Goal: Task Accomplishment & Management: Complete application form

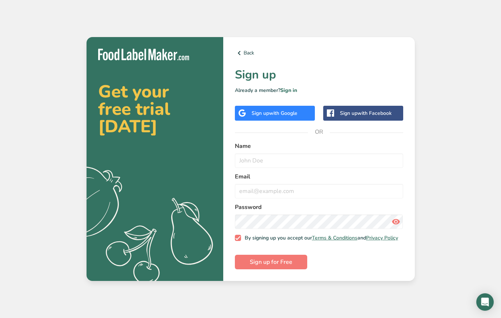
click at [283, 110] on span "with Google" at bounding box center [283, 113] width 28 height 7
click at [271, 169] on form "Name trentan Email Password By signing up you accept our Terms & Conditions and…" at bounding box center [319, 206] width 168 height 128
click at [273, 165] on input "trentan" at bounding box center [319, 160] width 168 height 15
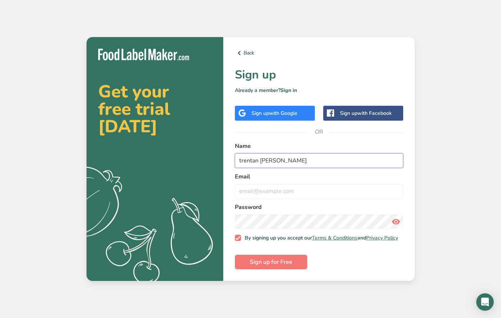
type input "trentan [PERSON_NAME]"
click at [278, 197] on form "Name trentan [PERSON_NAME] Email Password By signing up you accept our Terms & …" at bounding box center [319, 206] width 168 height 128
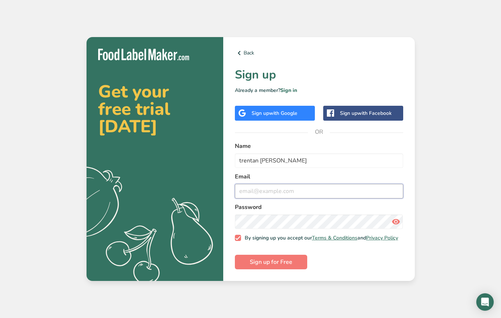
drag, startPoint x: 278, startPoint y: 187, endPoint x: 279, endPoint y: 193, distance: 6.0
click at [279, 192] on input "email" at bounding box center [319, 191] width 168 height 15
type input "[EMAIL_ADDRESS][DOMAIN_NAME]"
click at [270, 264] on button "Sign up for Free" at bounding box center [271, 262] width 72 height 15
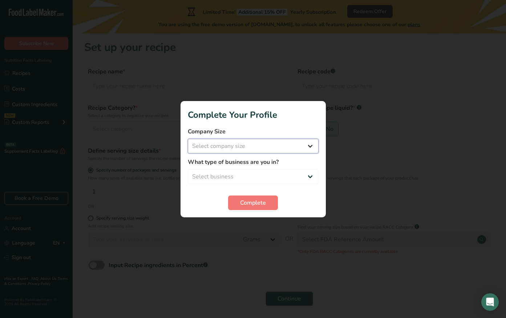
select select "1"
click at [252, 169] on div "What type of business are you in? Select business Packaged Food Manufacturer Re…" at bounding box center [253, 171] width 131 height 26
select select "8"
click at [247, 201] on span "Complete" at bounding box center [253, 202] width 26 height 9
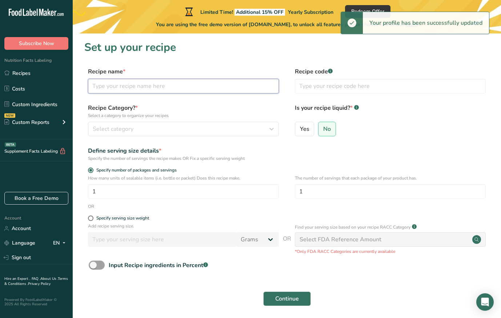
click at [204, 84] on input "text" at bounding box center [183, 86] width 191 height 15
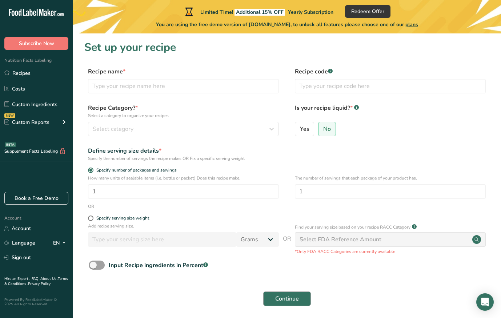
click at [291, 305] on button "Continue" at bounding box center [287, 298] width 48 height 15
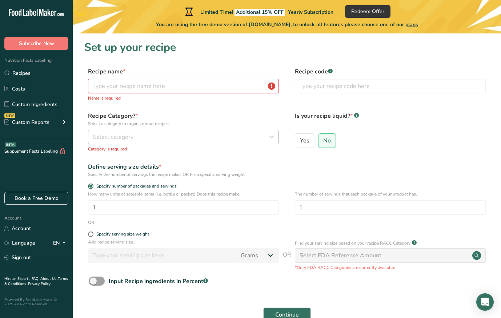
click at [178, 140] on div "Select category" at bounding box center [181, 137] width 177 height 9
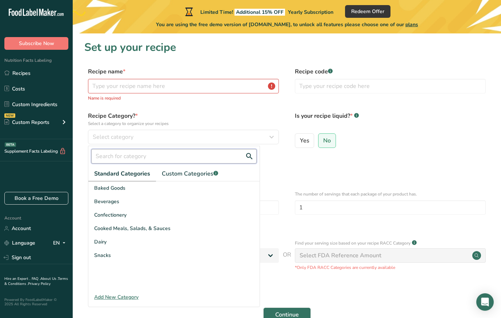
click at [172, 158] on input "text" at bounding box center [173, 156] width 165 height 15
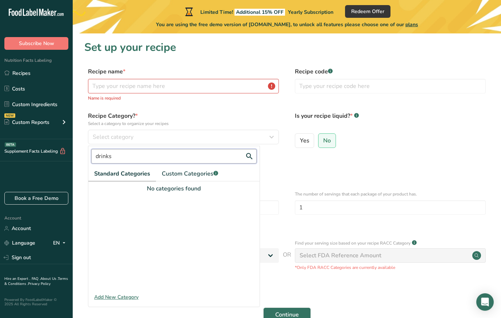
type input "drinks"
click at [286, 314] on button "Continue" at bounding box center [287, 314] width 48 height 15
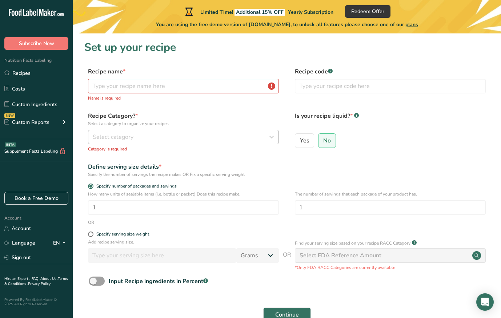
click at [169, 134] on div "Select category" at bounding box center [181, 137] width 177 height 9
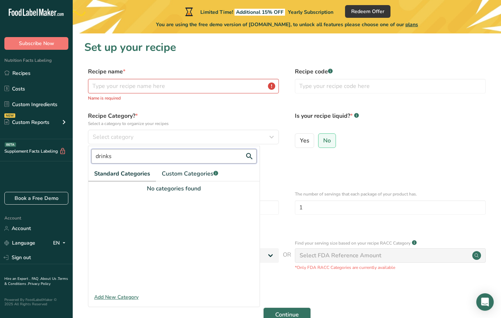
click at [149, 157] on input "drinks" at bounding box center [173, 156] width 165 height 15
click at [177, 172] on span "Custom Categories .a-a{fill:#347362;}.b-a{fill:#fff;}" at bounding box center [190, 173] width 56 height 9
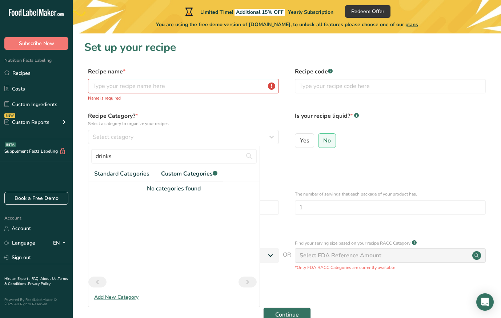
click at [131, 294] on div "Add New Category" at bounding box center [173, 297] width 171 height 8
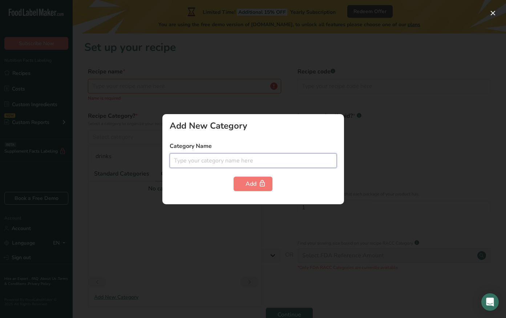
click at [210, 163] on input "text" at bounding box center [253, 160] width 167 height 15
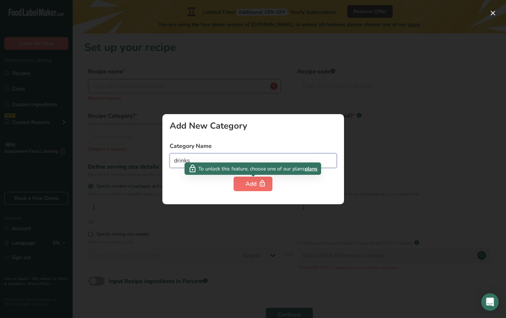
type input "drinks"
click at [263, 181] on icon "button" at bounding box center [262, 183] width 7 height 11
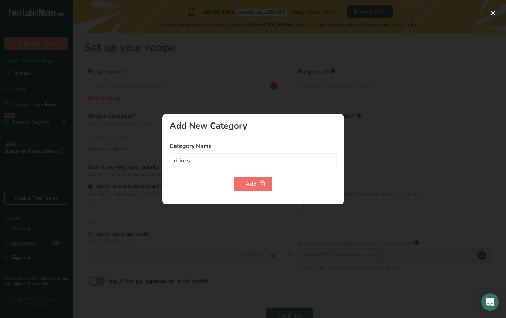
click at [246, 183] on div "Add" at bounding box center [253, 184] width 15 height 9
click at [249, 178] on button "Add" at bounding box center [253, 184] width 39 height 15
click at [251, 178] on button "Add" at bounding box center [253, 184] width 39 height 15
drag, startPoint x: 378, startPoint y: 105, endPoint x: 369, endPoint y: 123, distance: 20.5
click at [375, 109] on div at bounding box center [253, 159] width 506 height 318
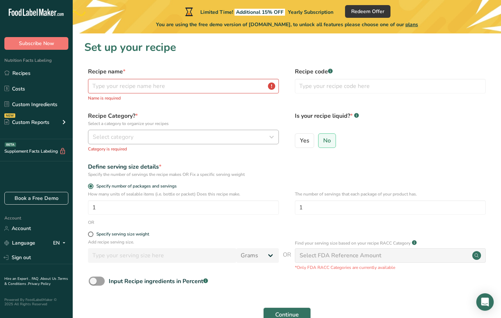
click at [188, 136] on div "Select category" at bounding box center [181, 137] width 177 height 9
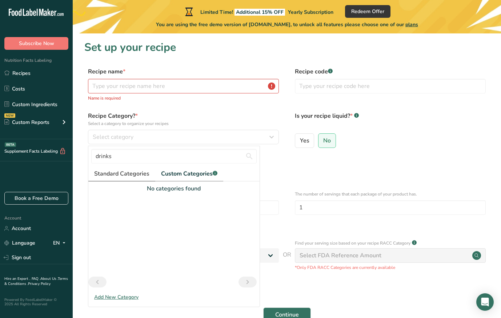
click at [130, 180] on link "Standard Categories" at bounding box center [121, 173] width 67 height 15
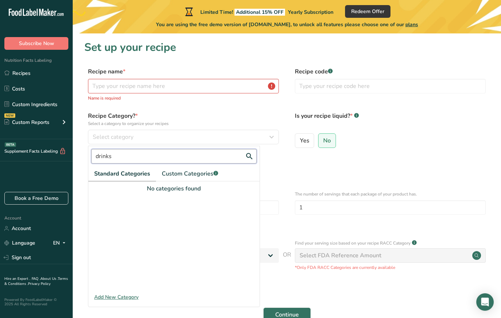
drag, startPoint x: 161, startPoint y: 162, endPoint x: 95, endPoint y: 164, distance: 66.5
click at [89, 163] on div "drinks" at bounding box center [173, 156] width 171 height 20
drag, startPoint x: 111, startPoint y: 157, endPoint x: 76, endPoint y: 157, distance: 34.9
click at [74, 156] on section "Set up your recipe Recipe name * Name is required Recipe code .a-a{fill:#347362…" at bounding box center [287, 190] width 428 height 314
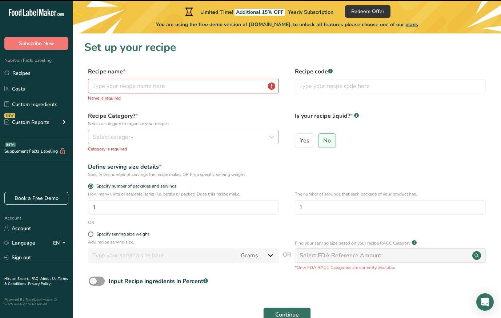
click at [196, 130] on div "Recipe Category? * Select a category to organize your recipes Select category d…" at bounding box center [183, 132] width 191 height 41
click at [198, 135] on div "Select category" at bounding box center [181, 137] width 177 height 9
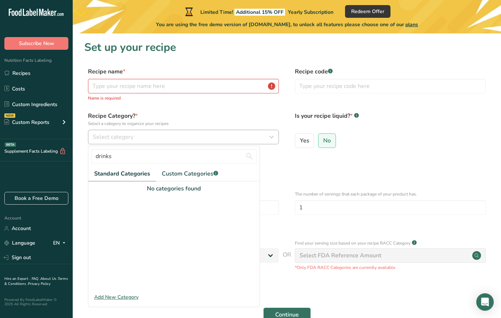
click at [199, 138] on div "Select category" at bounding box center [181, 137] width 177 height 9
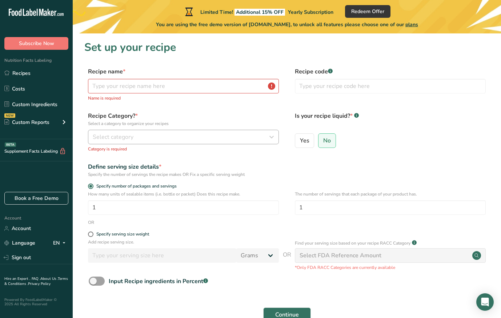
click at [186, 131] on button "Select category" at bounding box center [183, 137] width 191 height 15
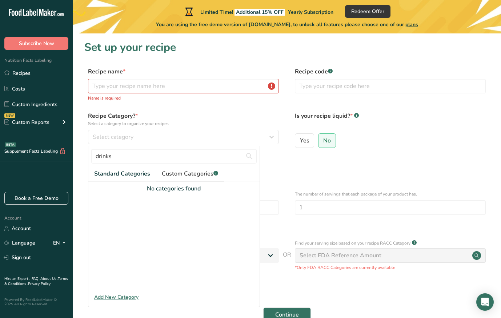
click at [182, 176] on span "Custom Categories .a-a{fill:#347362;}.b-a{fill:#fff;}" at bounding box center [190, 173] width 56 height 9
click at [132, 173] on span "Standard Categories" at bounding box center [121, 173] width 55 height 9
click at [136, 162] on input "drinks" at bounding box center [173, 156] width 165 height 15
click at [148, 135] on div "Select category" at bounding box center [181, 137] width 177 height 9
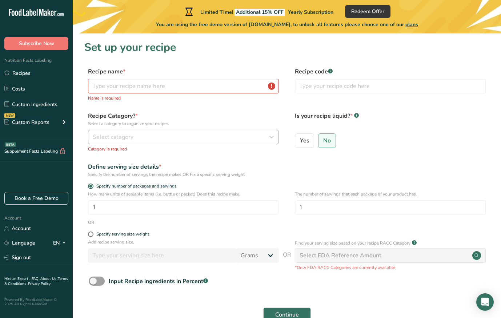
click at [149, 137] on div "Select category" at bounding box center [181, 137] width 177 height 9
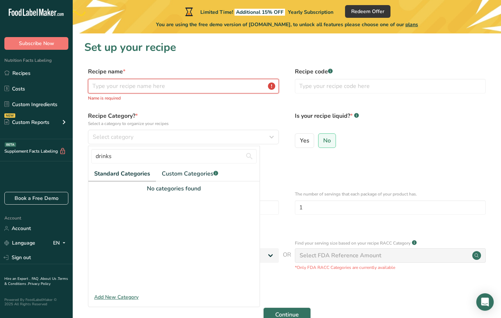
click at [157, 84] on input "text" at bounding box center [183, 86] width 191 height 15
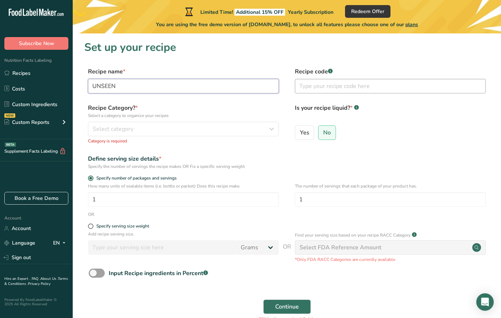
type input "UNSEEN"
click at [318, 84] on input "text" at bounding box center [390, 86] width 191 height 15
click at [302, 132] on span "Yes" at bounding box center [304, 132] width 9 height 7
click at [300, 132] on input "Yes" at bounding box center [297, 132] width 5 height 5
radio input "true"
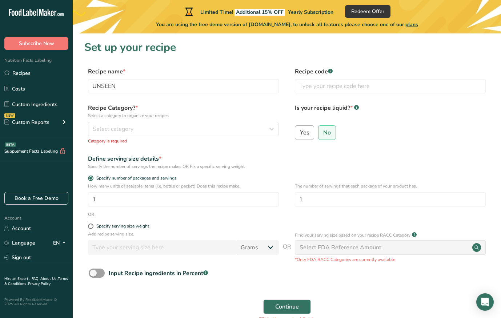
radio input "false"
select select "22"
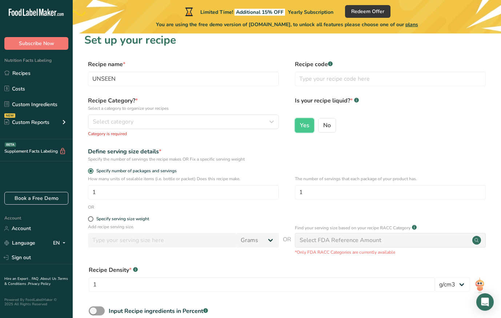
scroll to position [16, 0]
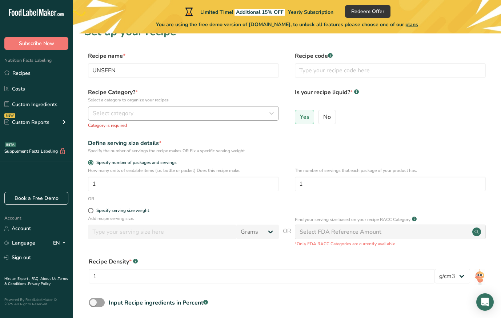
click at [221, 117] on div "Select category" at bounding box center [181, 113] width 177 height 9
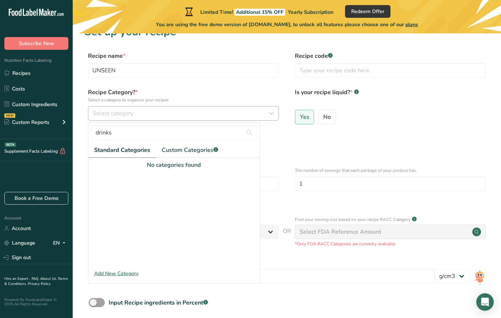
click at [223, 118] on button "Select category" at bounding box center [183, 113] width 191 height 15
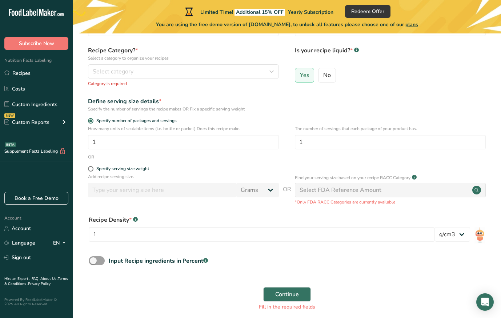
scroll to position [89, 0]
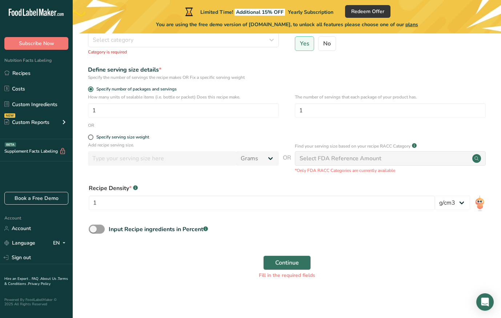
click at [353, 156] on div "Select FDA Reference Amount" at bounding box center [340, 158] width 82 height 9
click at [271, 261] on button "Continue" at bounding box center [287, 262] width 48 height 15
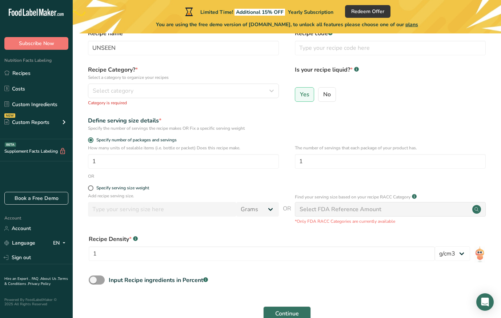
scroll to position [28, 0]
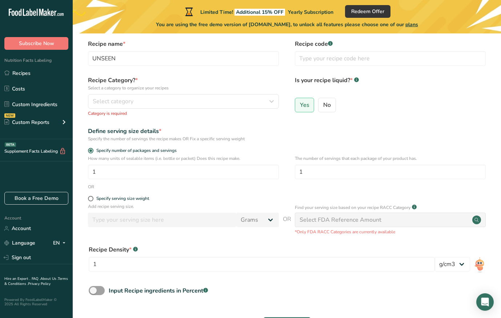
click at [156, 114] on p "Category is required" at bounding box center [183, 113] width 191 height 7
click at [154, 107] on button "Select category" at bounding box center [183, 101] width 191 height 15
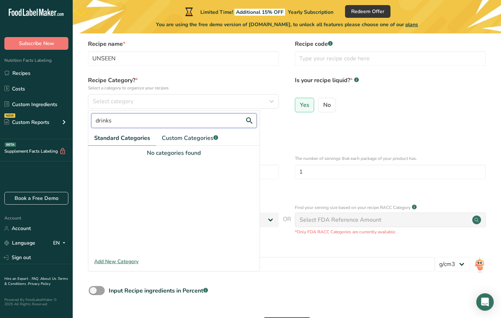
click at [139, 126] on input "drinks" at bounding box center [173, 120] width 165 height 15
click at [130, 249] on div at bounding box center [173, 205] width 171 height 97
click at [185, 138] on span "Custom Categories .a-a{fill:#347362;}.b-a{fill:#fff;}" at bounding box center [190, 138] width 56 height 9
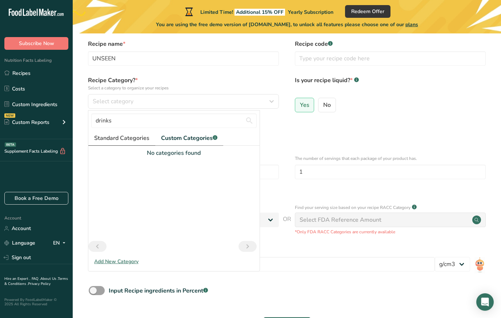
click at [123, 140] on span "Standard Categories" at bounding box center [121, 138] width 55 height 9
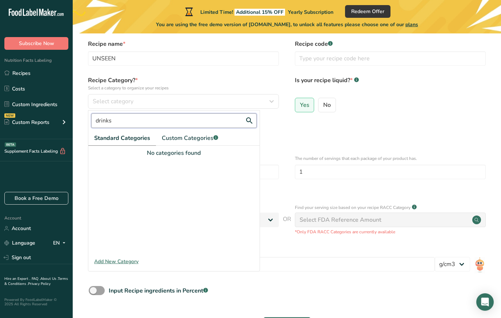
click at [153, 126] on input "drinks" at bounding box center [173, 120] width 165 height 15
type input "f"
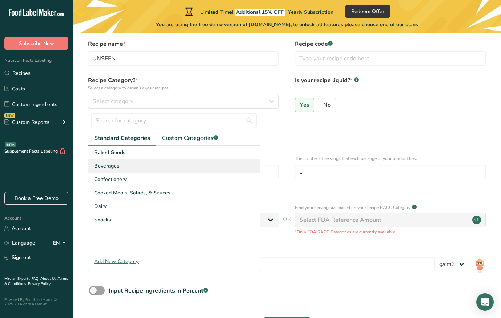
click at [124, 166] on div "Beverages" at bounding box center [173, 165] width 171 height 13
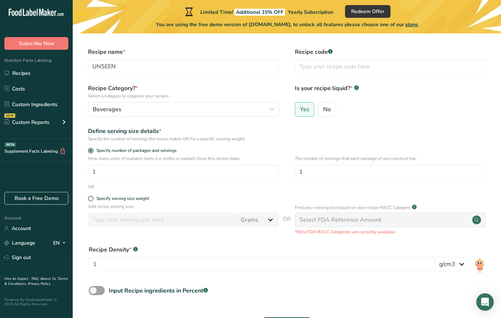
scroll to position [53, 0]
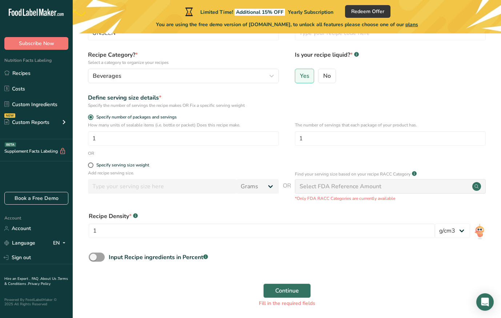
click at [350, 184] on div "Select FDA Reference Amount" at bounding box center [340, 186] width 82 height 9
click at [289, 285] on button "Continue" at bounding box center [287, 290] width 48 height 15
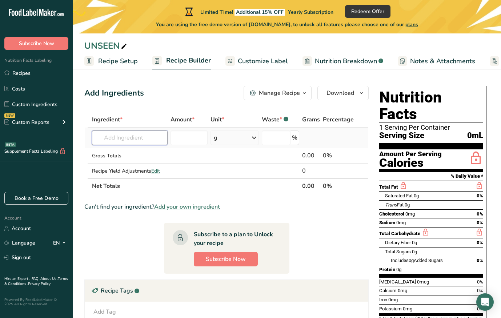
click at [133, 142] on input "text" at bounding box center [130, 137] width 76 height 15
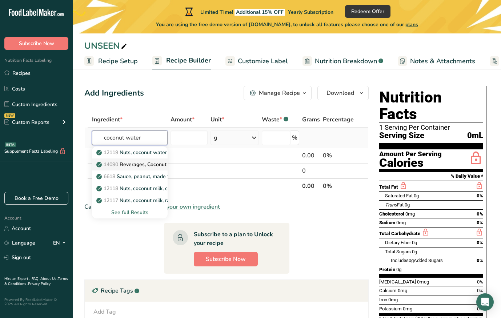
type input "coconut water"
click at [148, 167] on p "14090 Beverages, Coconut water, ready-to-drink, unsweetened" at bounding box center [175, 165] width 154 height 8
type input "Beverages, Coconut water, ready-to-drink, unsweetened"
type input "0"
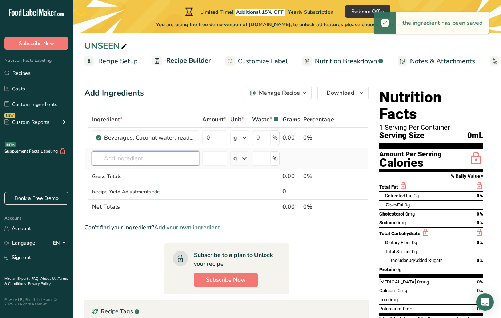
click at [132, 160] on input "text" at bounding box center [145, 158] width 107 height 15
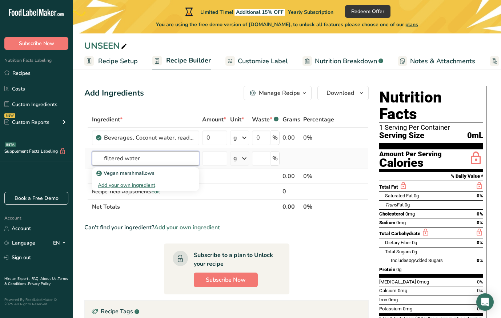
click at [98, 161] on input "filtered water" at bounding box center [145, 158] width 107 height 15
click at [108, 158] on input "filtered water" at bounding box center [145, 158] width 107 height 15
click at [110, 157] on input "filtered water" at bounding box center [145, 158] width 107 height 15
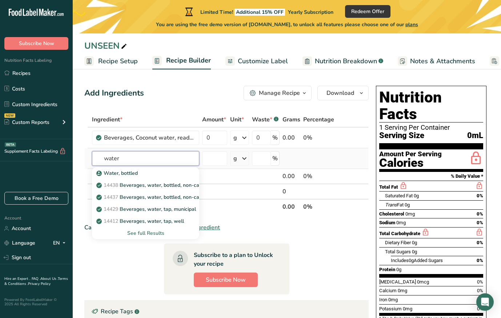
type input "water"
click at [167, 234] on div "See full Results" at bounding box center [146, 233] width 96 height 8
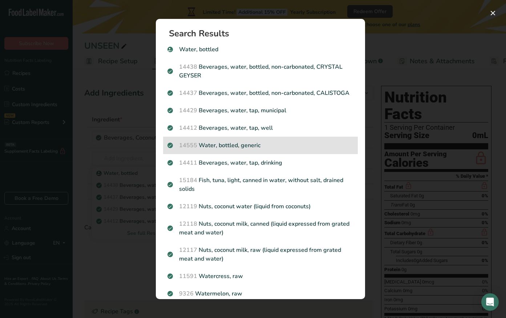
click at [269, 154] on div "14555 Water, bottled, generic" at bounding box center [260, 145] width 195 height 17
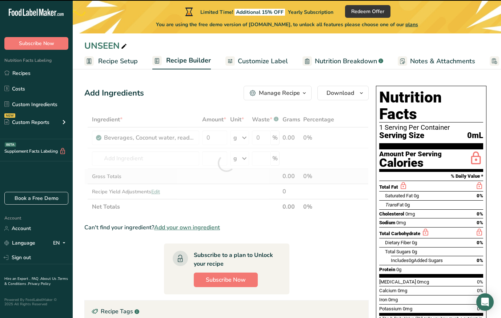
type input "0"
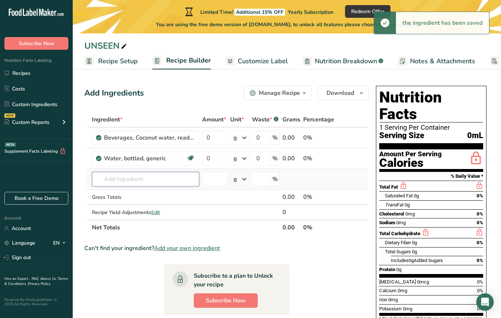
click at [189, 184] on input "text" at bounding box center [145, 179] width 107 height 15
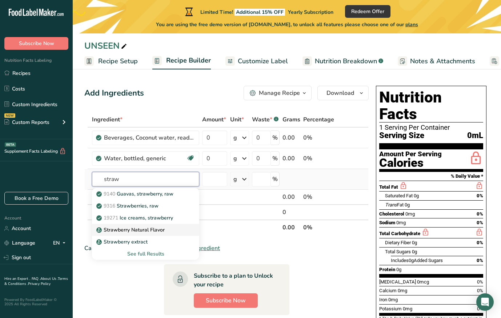
type input "straw"
click at [168, 229] on div "Strawberry Natural Flavor" at bounding box center [140, 230] width 84 height 8
type input "Strawberry Natural Flavor"
type input "0"
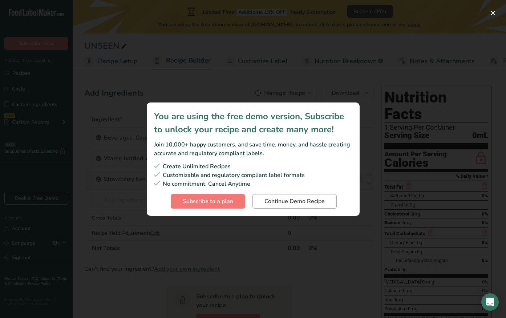
click at [267, 199] on span "Continue Demo Recipe" at bounding box center [295, 201] width 60 height 9
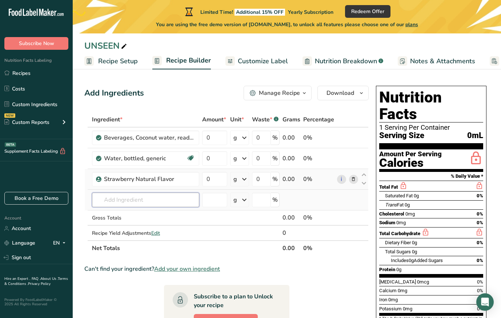
click at [182, 199] on input "text" at bounding box center [145, 200] width 107 height 15
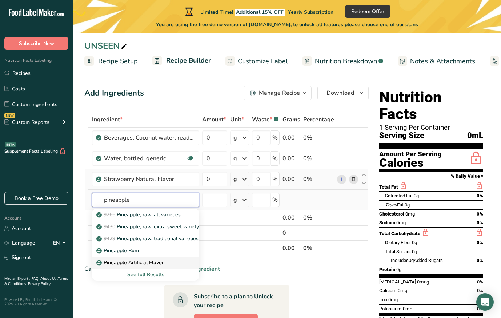
type input "pineapple"
drag, startPoint x: 157, startPoint y: 259, endPoint x: 155, endPoint y: 269, distance: 10.8
click at [155, 268] on link "Pineapple Artificial Flavor" at bounding box center [145, 263] width 107 height 12
type input "Pineapple Artificial Flavor"
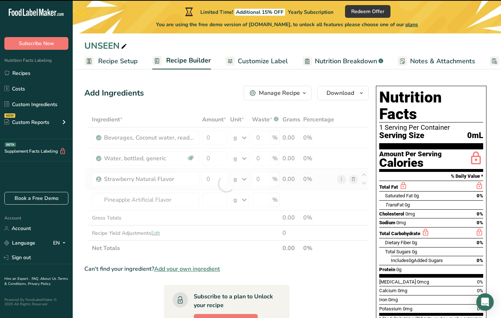
type input "0"
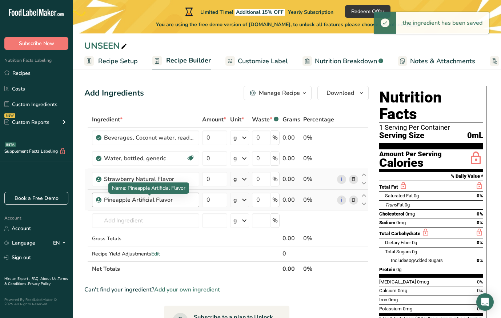
click at [141, 200] on div "Pineapple Artificial Flavor" at bounding box center [149, 200] width 91 height 9
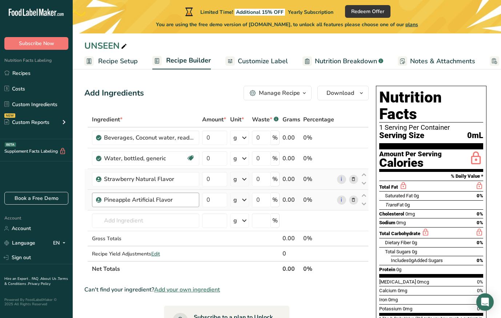
click at [177, 203] on div "Pineapple Artificial Flavor" at bounding box center [149, 200] width 91 height 9
click at [169, 200] on div "Pineapple Artificial Flavor" at bounding box center [149, 200] width 91 height 9
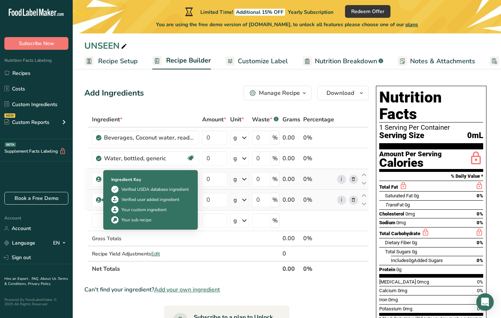
click at [98, 200] on icon at bounding box center [99, 200] width 4 height 7
drag, startPoint x: 99, startPoint y: 199, endPoint x: 104, endPoint y: 199, distance: 4.7
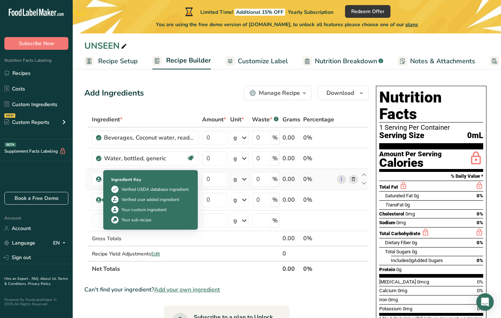
click at [102, 199] on body ".a-20{fill:#fff;} Subscribe Now Nutrition Facts Labeling Recipes Costs Custom I…" at bounding box center [250, 246] width 501 height 493
click at [104, 199] on div at bounding box center [105, 200] width 4 height 4
click at [105, 199] on div at bounding box center [105, 200] width 4 height 4
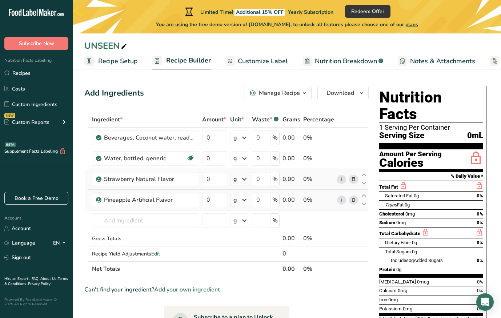
click at [352, 202] on icon at bounding box center [353, 200] width 5 height 8
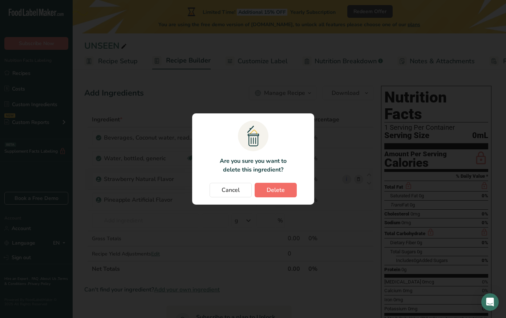
click at [291, 196] on button "Delete" at bounding box center [276, 190] width 42 height 15
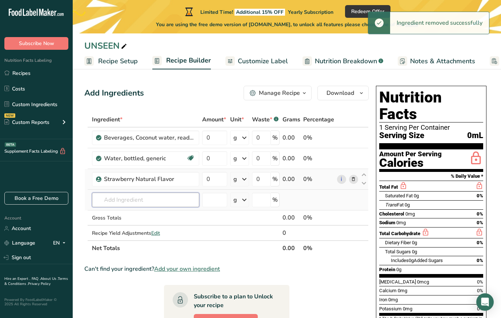
click at [176, 194] on input "text" at bounding box center [145, 200] width 107 height 15
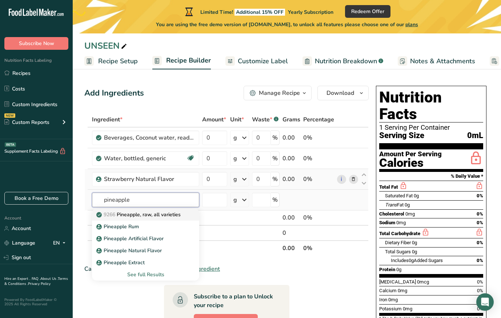
type input "pineapple"
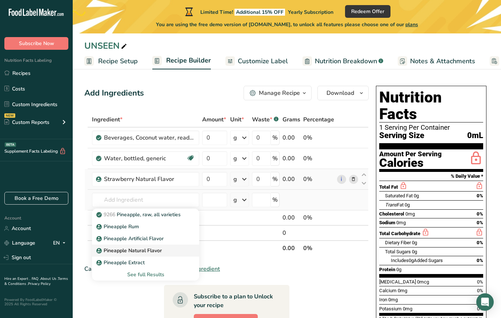
drag, startPoint x: 117, startPoint y: 213, endPoint x: 141, endPoint y: 251, distance: 45.4
click at [141, 251] on p "Pineapple Natural Flavor" at bounding box center [130, 251] width 64 height 8
type input "Pineapple Natural Flavor"
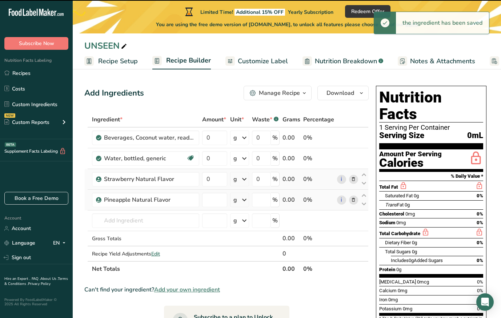
type input "0"
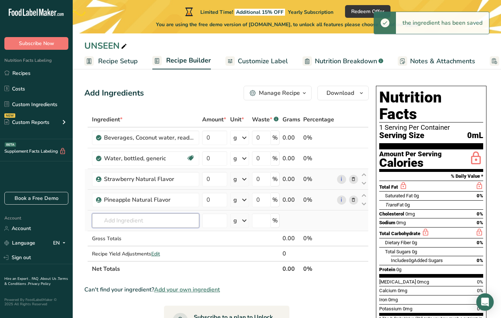
click at [125, 223] on input "text" at bounding box center [145, 220] width 107 height 15
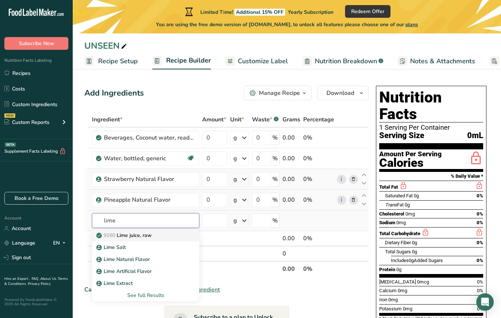
type input "lime"
click at [124, 232] on p "9160 Lime juice, raw" at bounding box center [125, 235] width 54 height 8
type input "Lime juice, raw"
type input "0"
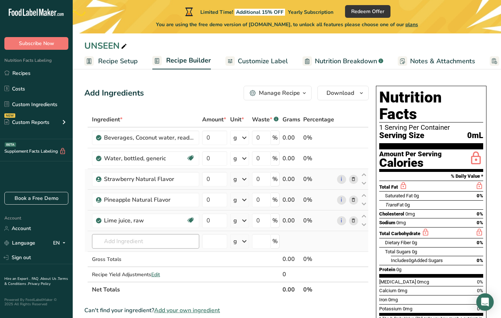
drag, startPoint x: 101, startPoint y: 232, endPoint x: 104, endPoint y: 235, distance: 4.2
click at [101, 232] on td "9160 Lime juice, raw Lime Salt Lime Natural Flavor Lime Artificial Flavor Lime …" at bounding box center [145, 241] width 110 height 21
click at [105, 234] on td "9160 Lime juice, raw Lime Salt Lime Natural Flavor Lime Artificial Flavor Lime …" at bounding box center [145, 241] width 110 height 21
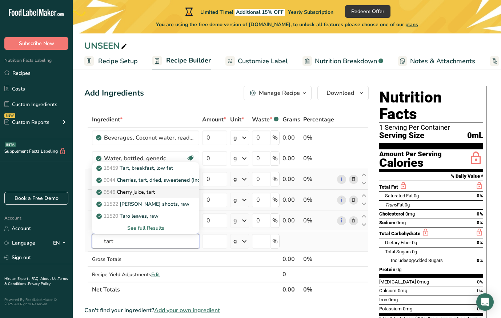
type input "tart"
click at [121, 190] on p "9546 Cherry juice, tart" at bounding box center [126, 192] width 57 height 8
type input "Cherry juice, tart"
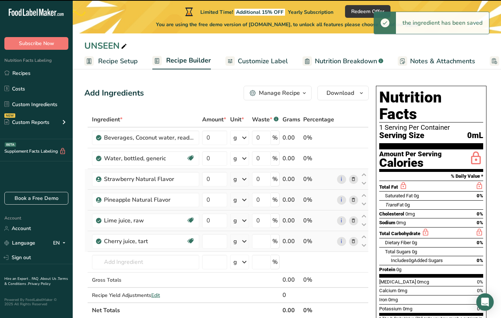
type input "0"
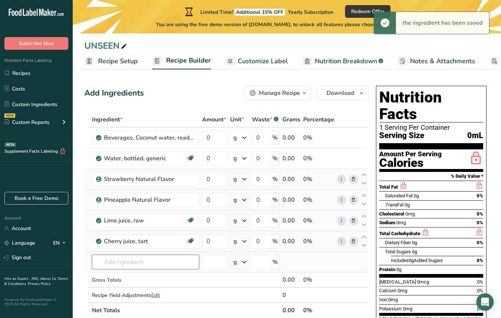
click at [148, 269] on input "text" at bounding box center [145, 262] width 107 height 15
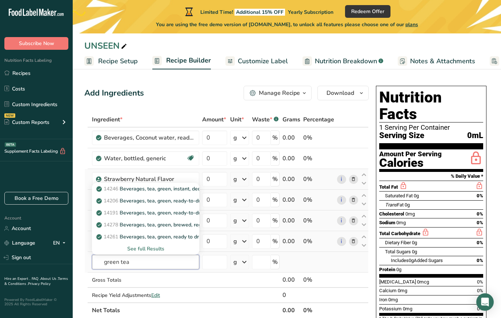
type input "green tea"
click at [138, 250] on div "See full Results" at bounding box center [146, 249] width 96 height 8
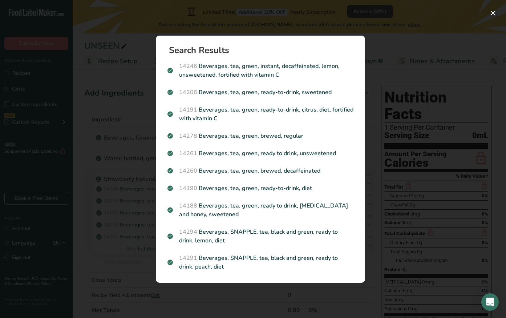
click at [369, 73] on div "Search Results 14246 Beverages, tea, green, instant, decaffeinated, lemon, unsw…" at bounding box center [260, 159] width 233 height 270
click at [394, 93] on div "Search results modal" at bounding box center [253, 159] width 506 height 318
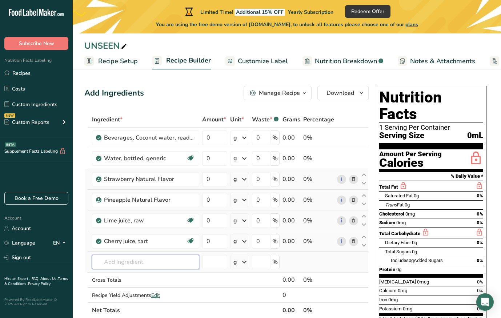
click at [128, 265] on input "text" at bounding box center [145, 262] width 107 height 15
type input "green tea extract"
click at [120, 245] on div "Add your own ingredient" at bounding box center [146, 249] width 96 height 8
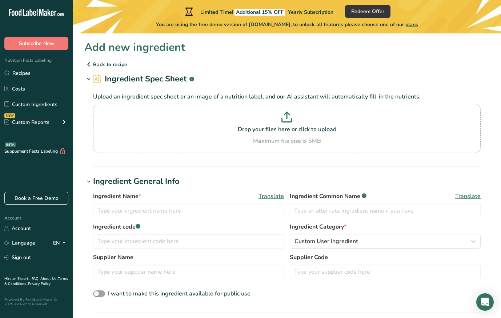
click at [92, 64] on icon at bounding box center [88, 64] width 9 height 13
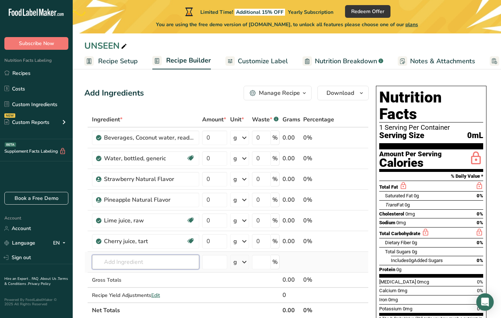
click at [142, 261] on input "text" at bounding box center [145, 262] width 107 height 15
type input "l-theanine"
click at [193, 271] on td "No results found Add your own ingredient" at bounding box center [145, 262] width 110 height 21
click at [168, 258] on input "text" at bounding box center [145, 262] width 107 height 15
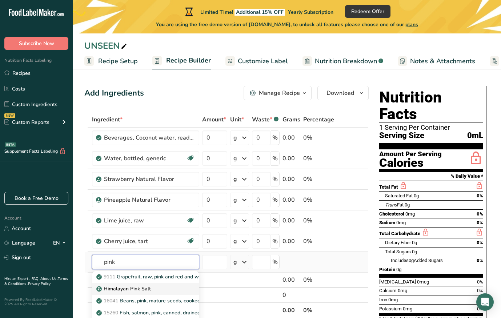
type input "pink"
click at [154, 289] on div "Himalayan Pink Salt" at bounding box center [140, 289] width 84 height 8
type input "Himalayan Pink Salt"
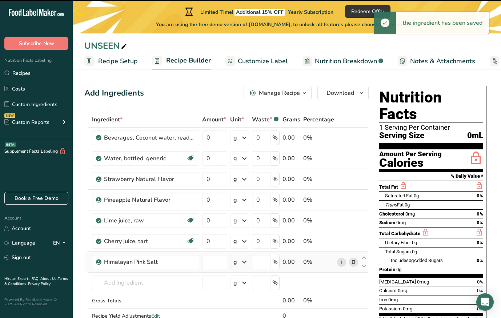
type input "0"
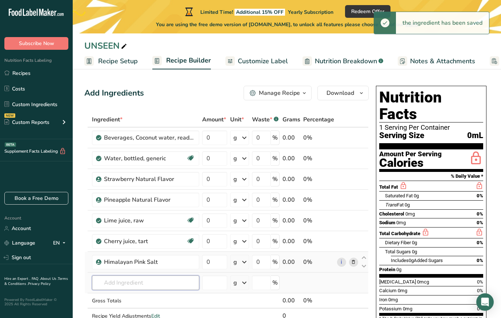
click at [146, 281] on input "text" at bounding box center [145, 282] width 107 height 15
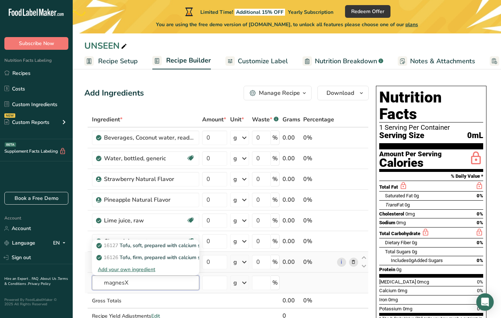
type input "magnesXZ"
